Goal: Transaction & Acquisition: Book appointment/travel/reservation

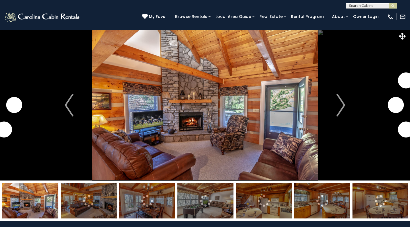
click at [66, 16] on img at bounding box center [42, 16] width 77 height 11
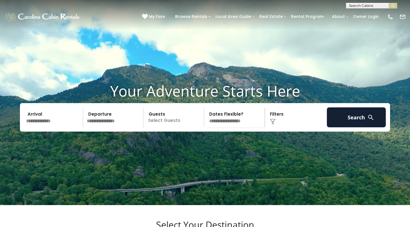
click at [38, 127] on input "text" at bounding box center [53, 117] width 59 height 20
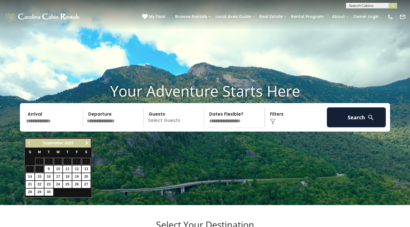
click at [87, 142] on span "Next" at bounding box center [87, 143] width 5 height 5
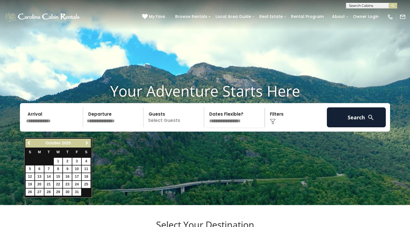
click at [87, 142] on span "Next" at bounding box center [87, 143] width 5 height 5
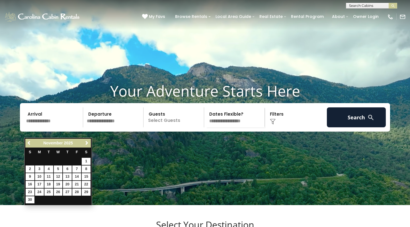
click at [87, 142] on span "Next" at bounding box center [87, 143] width 5 height 5
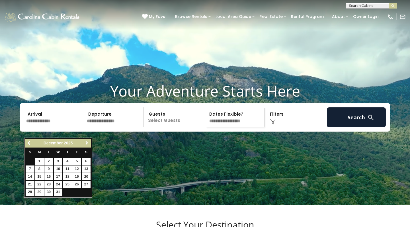
click at [87, 142] on span "Next" at bounding box center [87, 143] width 5 height 5
click at [67, 160] on link "5" at bounding box center [67, 161] width 9 height 7
type input "******"
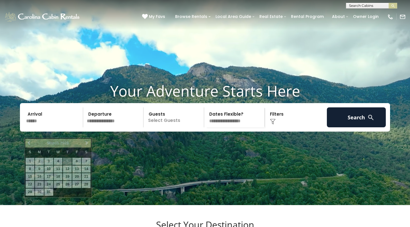
click at [47, 127] on input "******" at bounding box center [53, 117] width 59 height 20
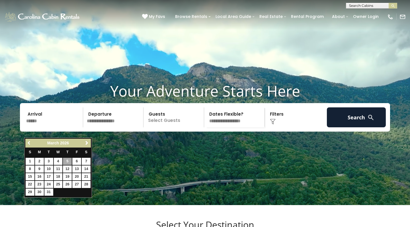
click at [29, 142] on span "Previous" at bounding box center [29, 143] width 5 height 5
click at [70, 168] on link "12" at bounding box center [67, 169] width 9 height 7
type input "*******"
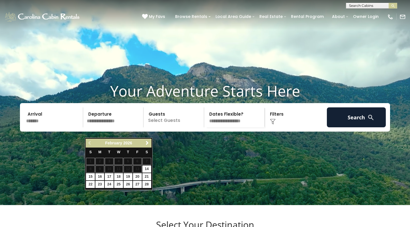
click at [101, 176] on link "16" at bounding box center [99, 176] width 9 height 7
type input "*******"
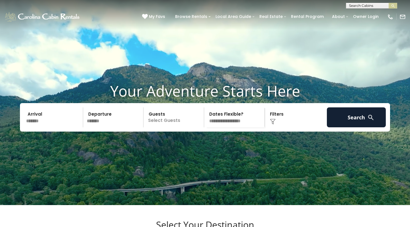
click at [176, 127] on p "Select Guests" at bounding box center [174, 117] width 59 height 20
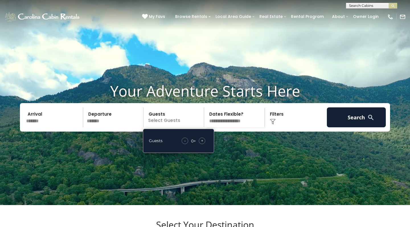
click at [202, 144] on span "+" at bounding box center [202, 141] width 2 height 6
click at [201, 144] on span "+" at bounding box center [202, 141] width 2 height 6
select select "*"
click at [274, 125] on img at bounding box center [273, 122] width 6 height 6
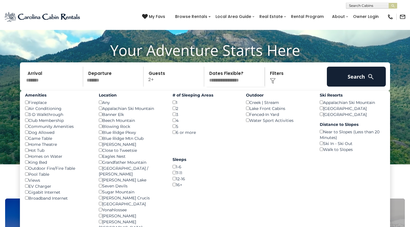
scroll to position [43, 0]
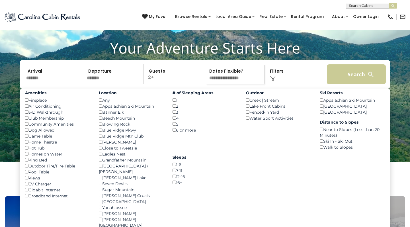
click at [356, 77] on button "Search" at bounding box center [356, 74] width 59 height 20
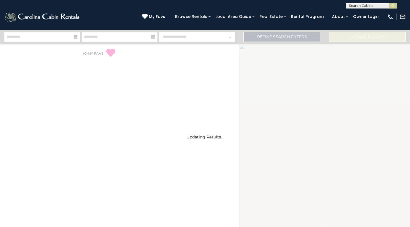
select select "*"
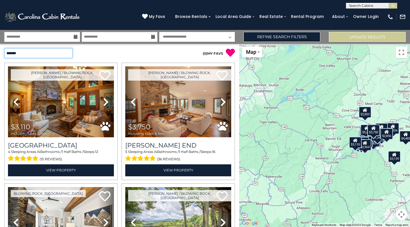
select select "*********"
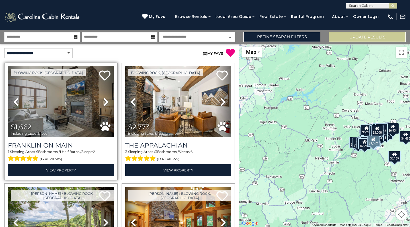
click at [106, 102] on icon at bounding box center [106, 101] width 6 height 9
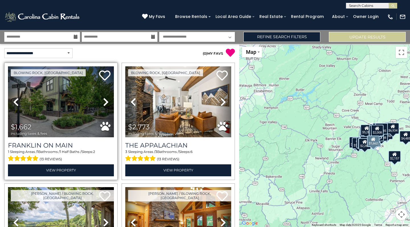
click at [106, 102] on icon at bounding box center [106, 101] width 6 height 9
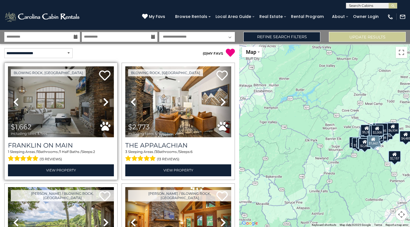
click at [106, 102] on icon at bounding box center [106, 101] width 6 height 9
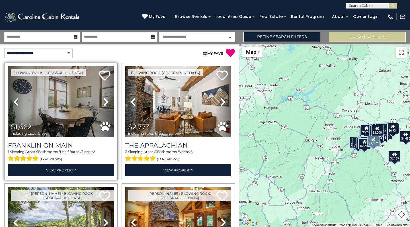
click at [106, 102] on icon at bounding box center [106, 101] width 6 height 9
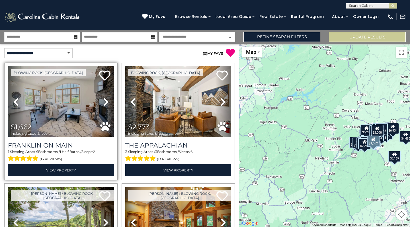
click at [106, 102] on icon at bounding box center [106, 101] width 6 height 9
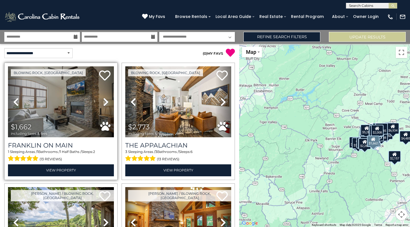
click at [106, 102] on icon at bounding box center [106, 101] width 6 height 9
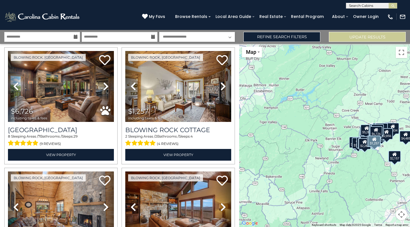
scroll to position [378, 0]
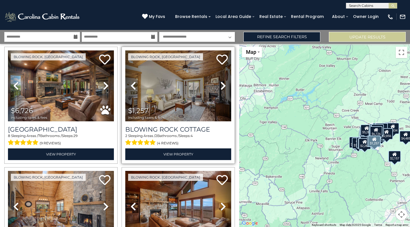
click at [223, 82] on icon at bounding box center [224, 85] width 6 height 9
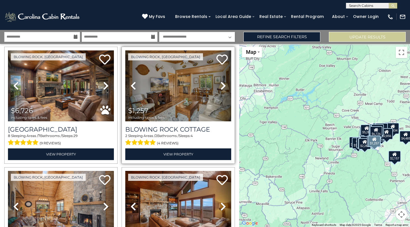
click at [223, 82] on icon at bounding box center [224, 85] width 6 height 9
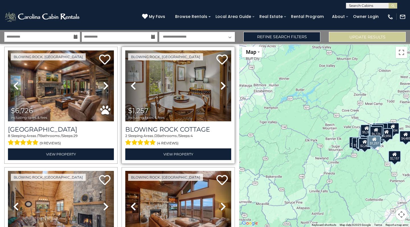
click at [223, 82] on icon at bounding box center [224, 85] width 6 height 9
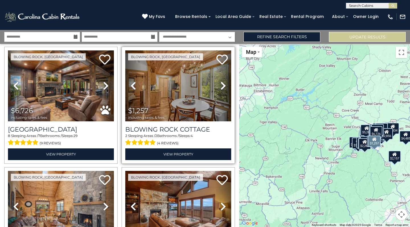
click at [223, 82] on icon at bounding box center [224, 85] width 6 height 9
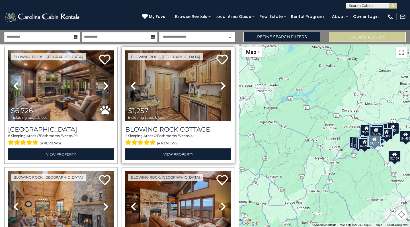
click at [223, 82] on icon at bounding box center [224, 85] width 6 height 9
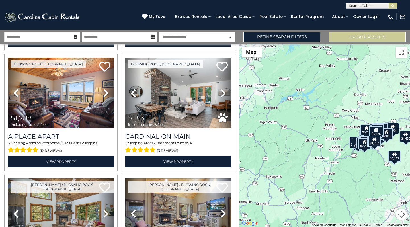
scroll to position [1216, 0]
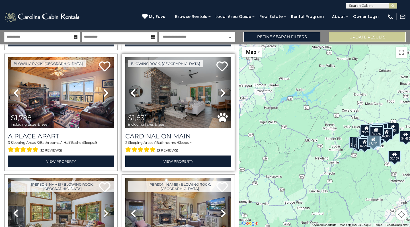
click at [221, 88] on icon at bounding box center [224, 92] width 6 height 9
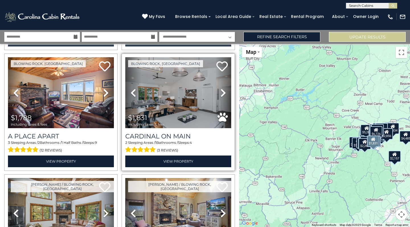
click at [221, 88] on icon at bounding box center [224, 92] width 6 height 9
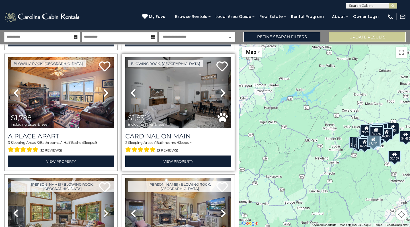
click at [221, 88] on icon at bounding box center [224, 92] width 6 height 9
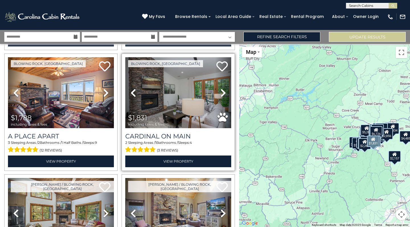
click at [221, 88] on icon at bounding box center [224, 92] width 6 height 9
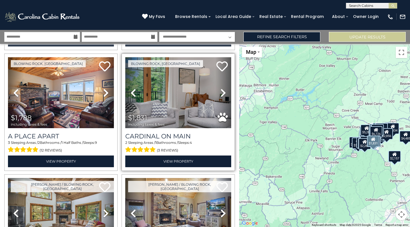
click at [221, 88] on icon at bounding box center [224, 92] width 6 height 9
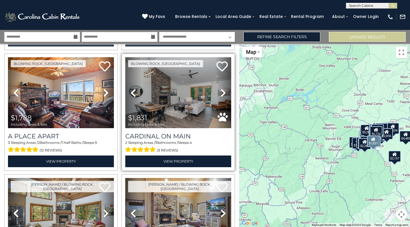
click at [221, 88] on icon at bounding box center [224, 92] width 6 height 9
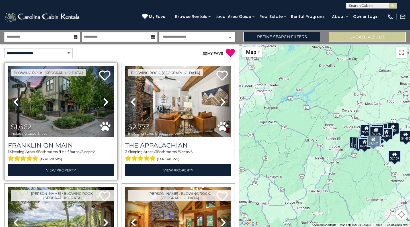
scroll to position [0, 0]
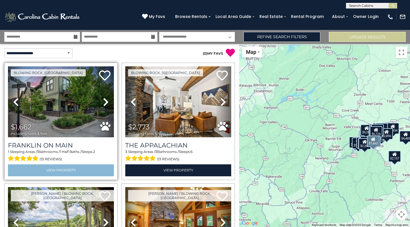
click at [79, 167] on link "View Property" at bounding box center [61, 170] width 106 height 12
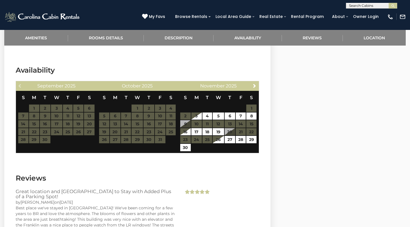
scroll to position [684, 0]
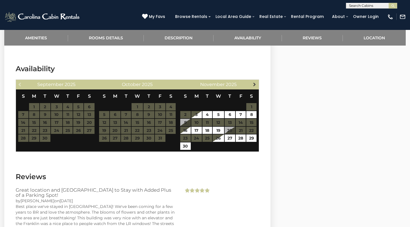
click at [255, 85] on span "Next" at bounding box center [255, 84] width 5 height 5
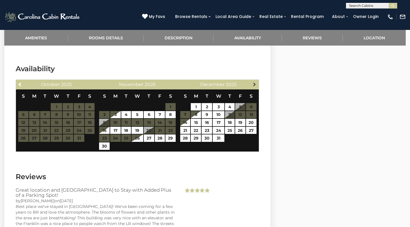
click at [255, 85] on span "Next" at bounding box center [255, 84] width 5 height 5
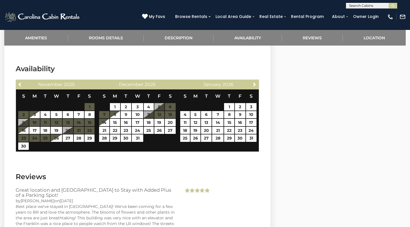
click at [255, 85] on span "Next" at bounding box center [255, 84] width 5 height 5
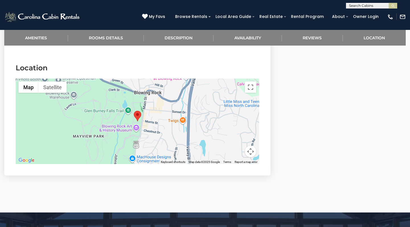
scroll to position [997, 0]
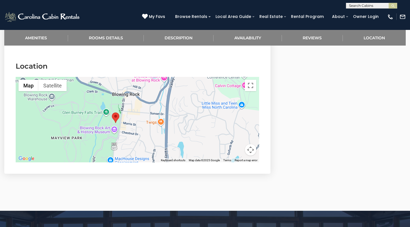
drag, startPoint x: 242, startPoint y: 129, endPoint x: 220, endPoint y: 132, distance: 22.8
click at [220, 132] on div at bounding box center [138, 119] width 244 height 85
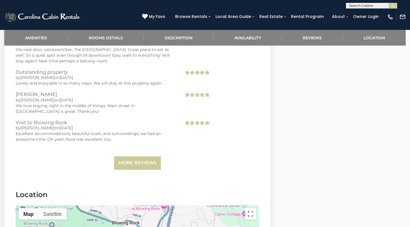
scroll to position [867, 0]
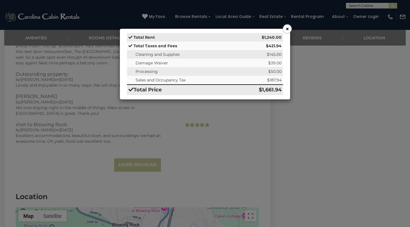
click at [287, 30] on button "×" at bounding box center [287, 29] width 9 height 9
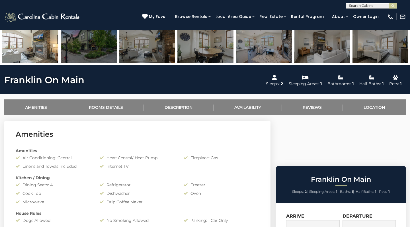
scroll to position [155, 0]
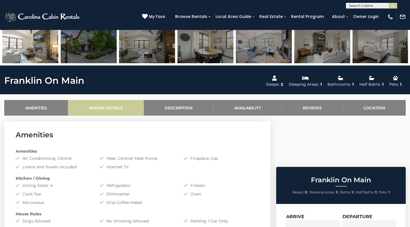
click at [115, 109] on link "Rooms Details" at bounding box center [106, 108] width 76 height 16
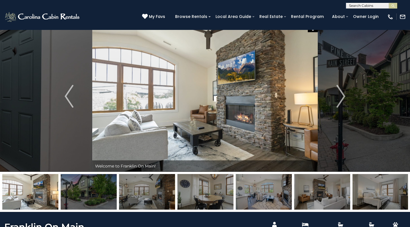
scroll to position [11, 0]
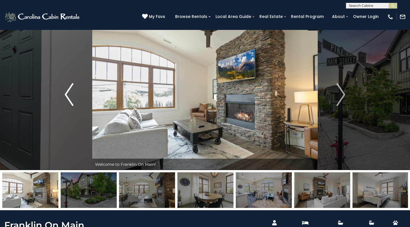
click at [68, 91] on img "Previous" at bounding box center [69, 94] width 9 height 23
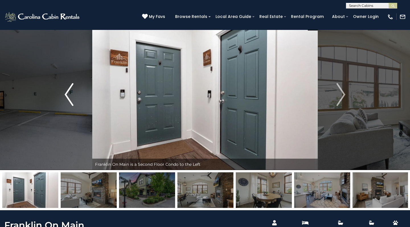
click at [68, 91] on img "Previous" at bounding box center [69, 94] width 9 height 23
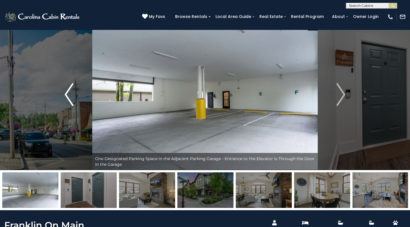
click at [68, 91] on img "Previous" at bounding box center [69, 94] width 9 height 23
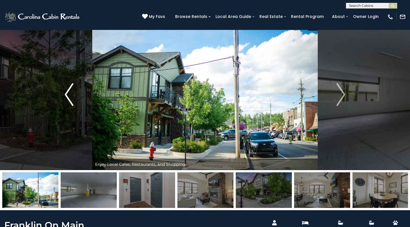
click at [68, 92] on img "Previous" at bounding box center [69, 94] width 9 height 23
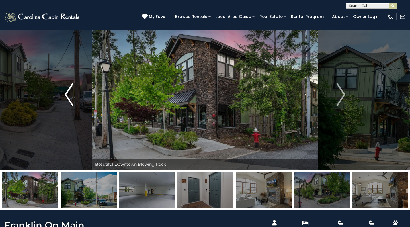
click at [68, 92] on img "Previous" at bounding box center [69, 94] width 9 height 23
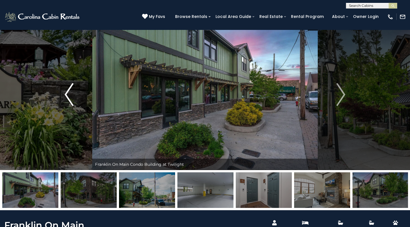
click at [68, 92] on img "Previous" at bounding box center [69, 94] width 9 height 23
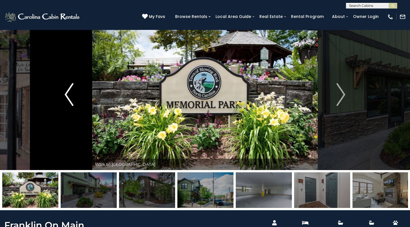
click at [68, 92] on img "Previous" at bounding box center [69, 94] width 9 height 23
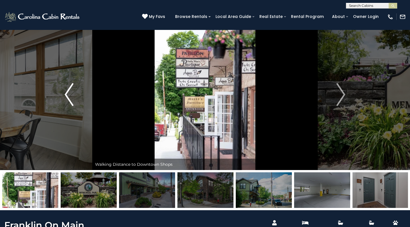
click at [68, 92] on img "Previous" at bounding box center [69, 94] width 9 height 23
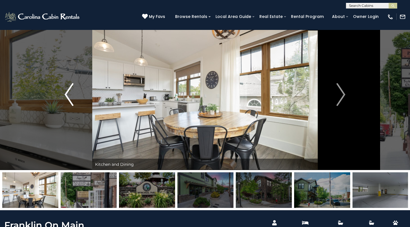
click at [68, 92] on img "Previous" at bounding box center [69, 94] width 9 height 23
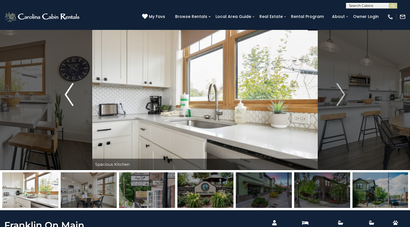
click at [68, 92] on img "Previous" at bounding box center [69, 94] width 9 height 23
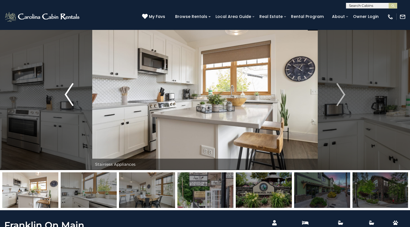
click at [68, 92] on img "Previous" at bounding box center [69, 94] width 9 height 23
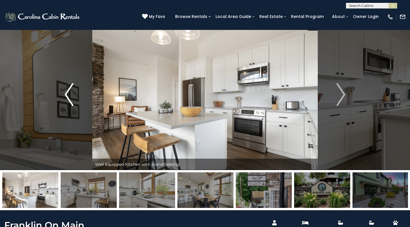
click at [68, 92] on img "Previous" at bounding box center [69, 94] width 9 height 23
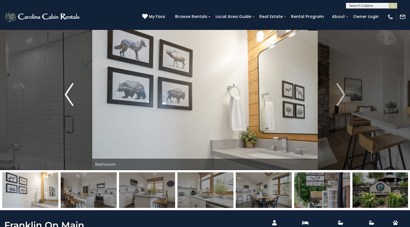
click at [68, 92] on img "Previous" at bounding box center [69, 94] width 9 height 23
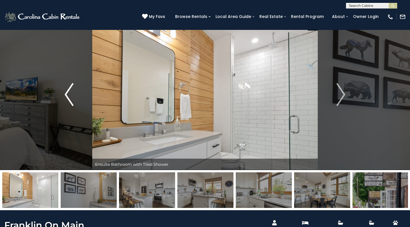
click at [68, 92] on img "Previous" at bounding box center [69, 94] width 9 height 23
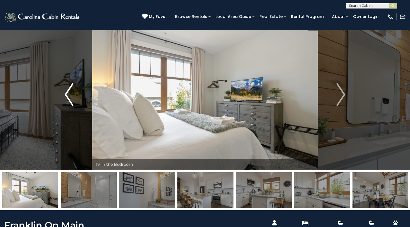
click at [68, 92] on img "Previous" at bounding box center [69, 94] width 9 height 23
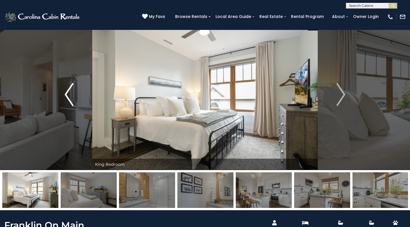
click at [68, 92] on img "Previous" at bounding box center [69, 94] width 9 height 23
